Goal: Information Seeking & Learning: Learn about a topic

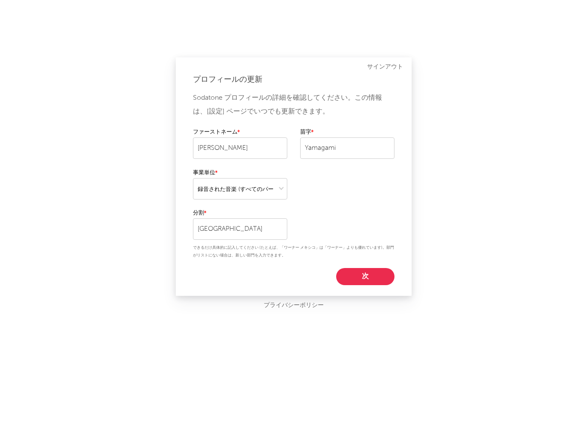
select select "recorded_music"
click at [380, 274] on button "次" at bounding box center [365, 276] width 58 height 17
select select "other"
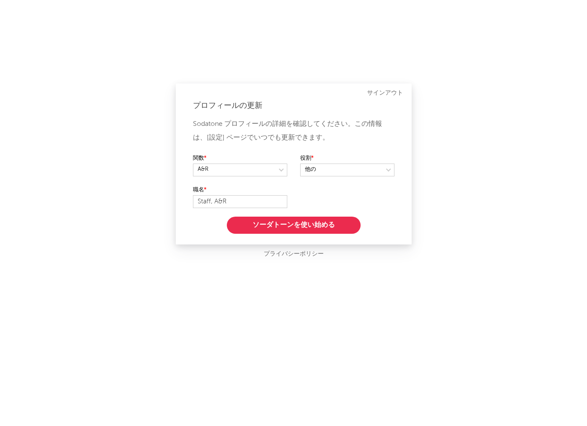
click at [342, 222] on button "ソーダトーンを使い始める" at bounding box center [294, 225] width 134 height 17
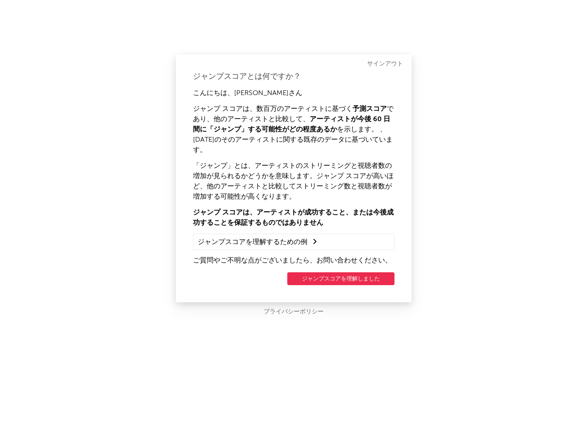
click at [335, 273] on button "ジャンプスコアを理解しました" at bounding box center [340, 279] width 107 height 13
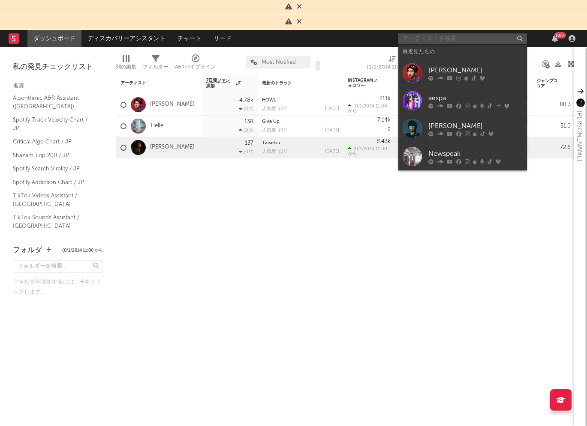
click at [477, 37] on input "text" at bounding box center [462, 38] width 129 height 11
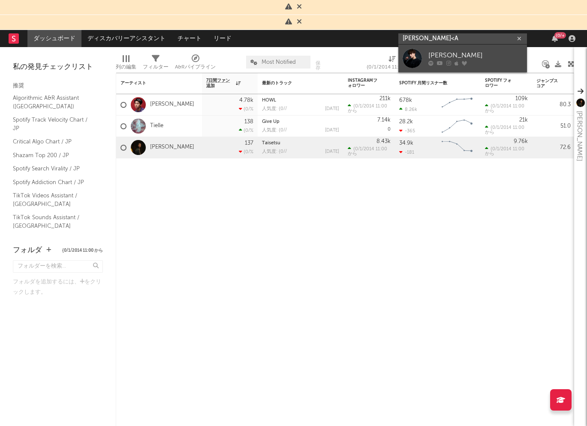
type input "ALAN SHIRAHAM<A"
click at [478, 56] on div "[PERSON_NAME]" at bounding box center [475, 56] width 94 height 10
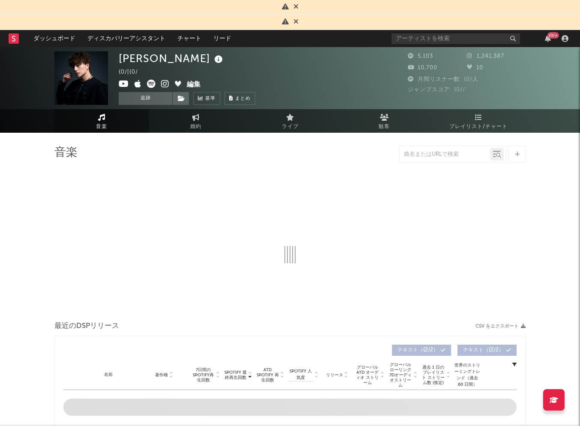
select select "6m"
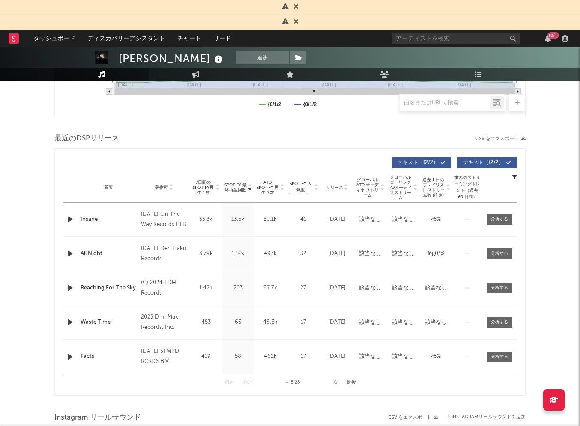
scroll to position [273, 0]
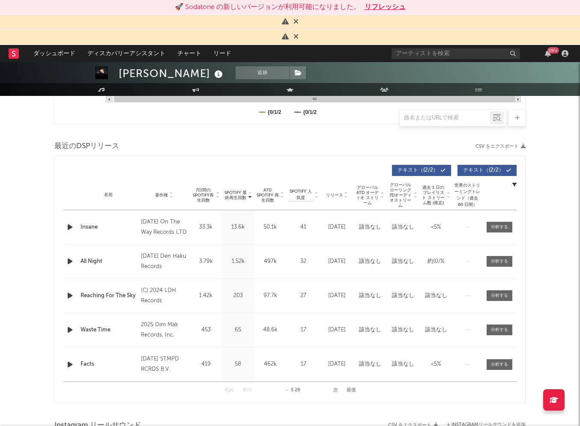
click at [378, 3] on button "リフレッシュ" at bounding box center [385, 7] width 41 height 10
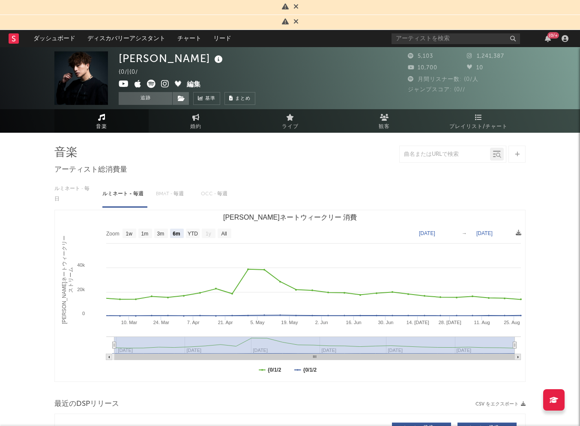
click at [294, 18] on icon at bounding box center [296, 21] width 5 height 7
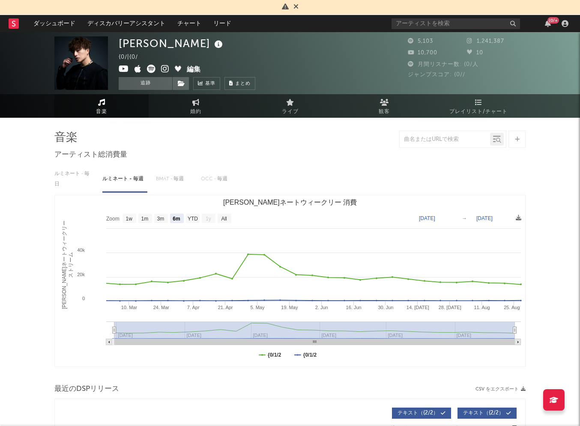
click at [295, 10] on span at bounding box center [296, 7] width 5 height 7
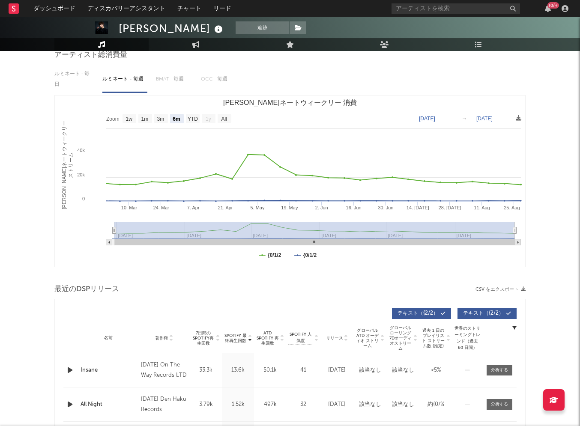
scroll to position [88, 0]
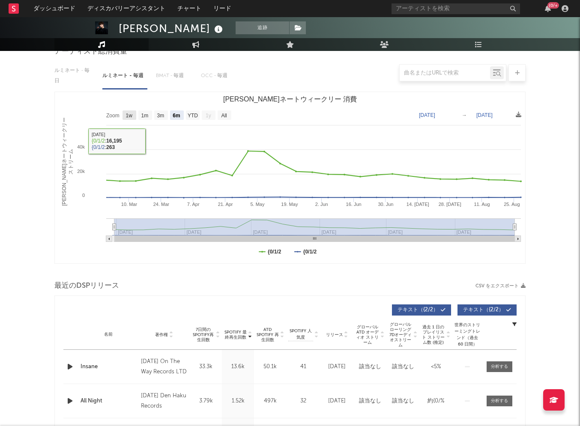
click at [132, 115] on text "1w" at bounding box center [129, 116] width 7 height 6
select select "1w"
type input "[DATE]"
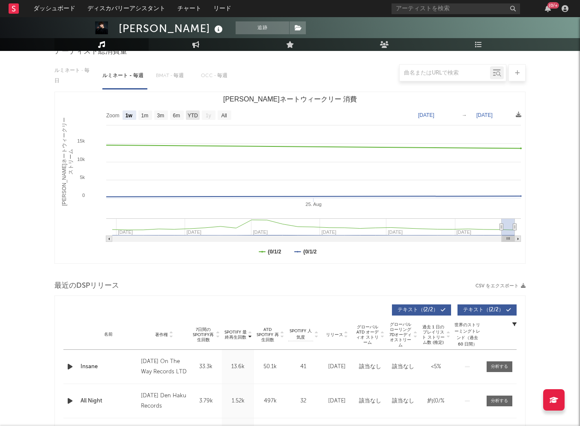
click at [195, 116] on text "YTD" at bounding box center [193, 116] width 10 height 6
select select "YTD"
type input "[DATE]"
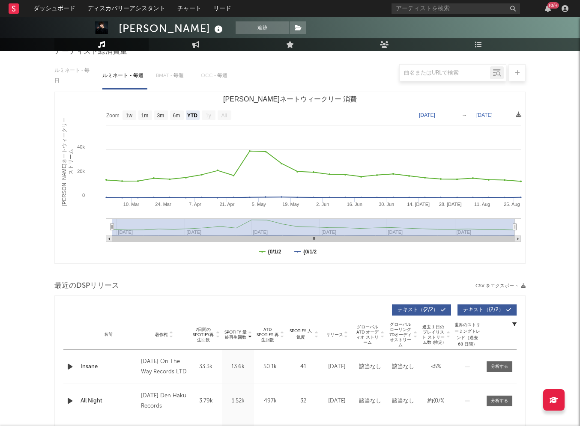
click at [225, 114] on text "All" at bounding box center [224, 116] width 6 height 6
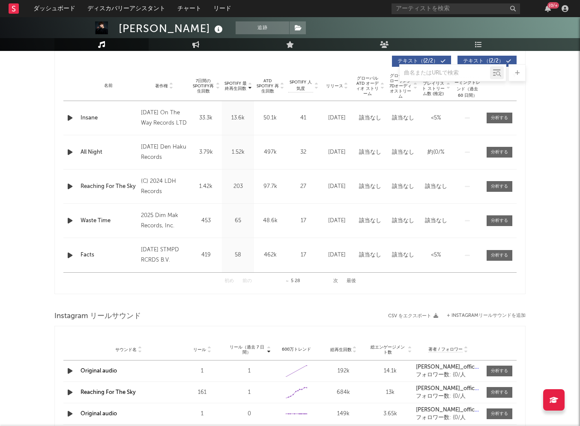
scroll to position [319, 0]
